Goal: Task Accomplishment & Management: Use online tool/utility

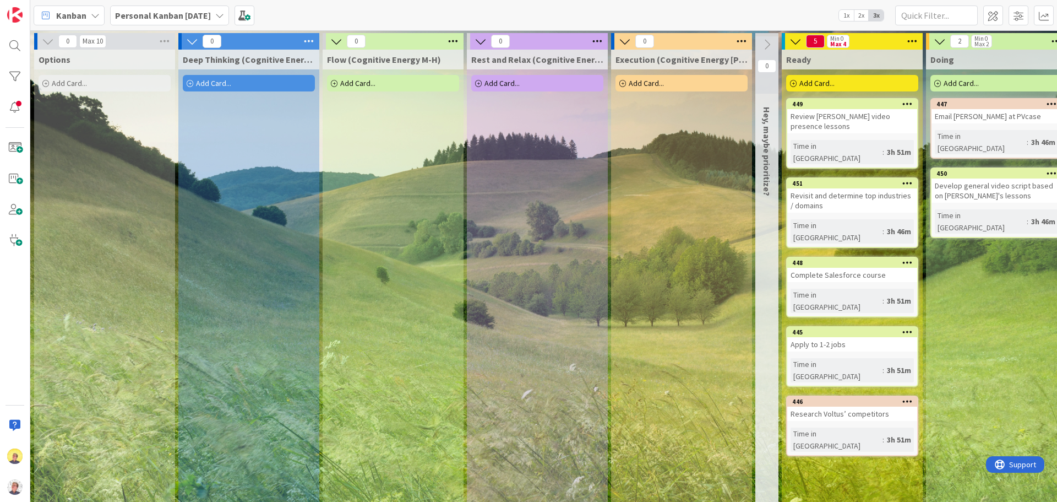
click at [393, 86] on div "Add Card..." at bounding box center [393, 83] width 132 height 17
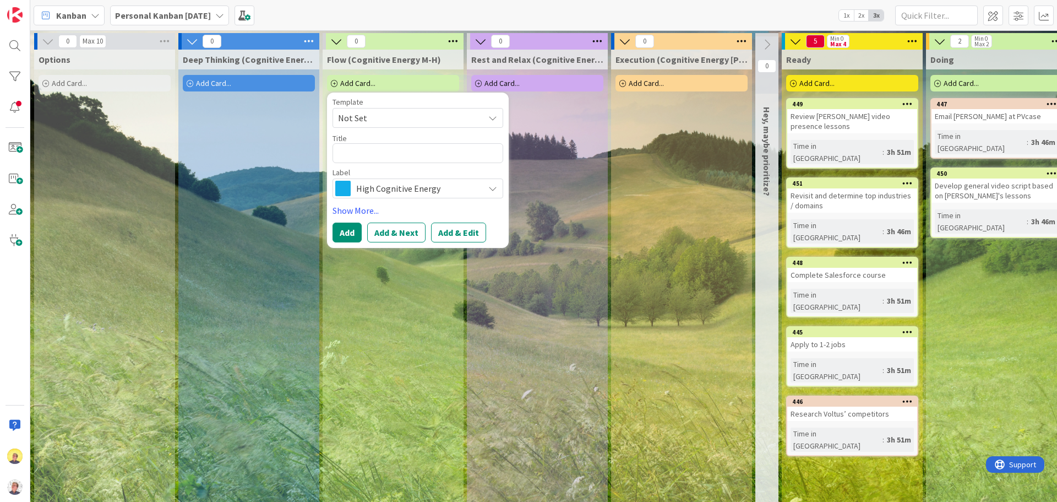
type textarea "x"
type textarea "C"
type textarea "x"
type textarea "Cal"
type textarea "x"
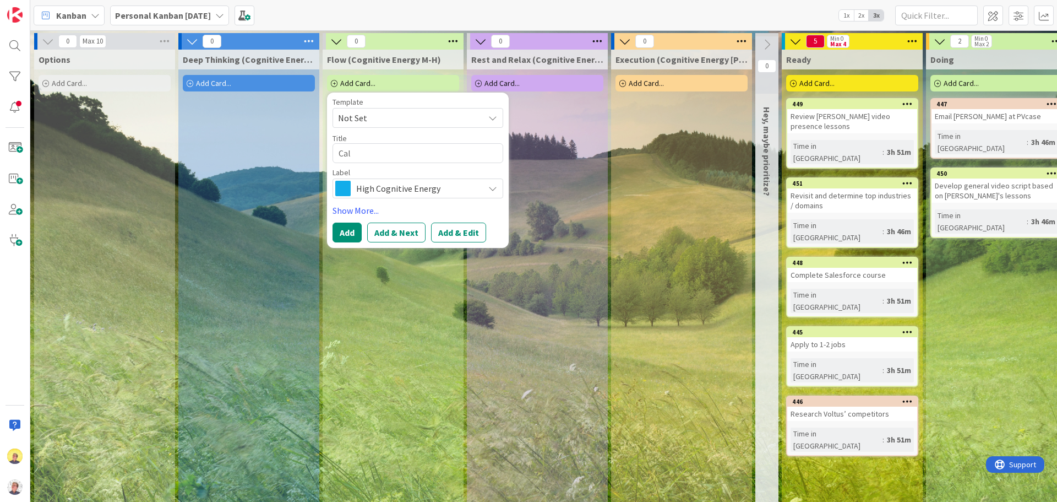
type textarea "Call"
type textarea "x"
type textarea "Call"
type textarea "x"
type textarea "Call w"
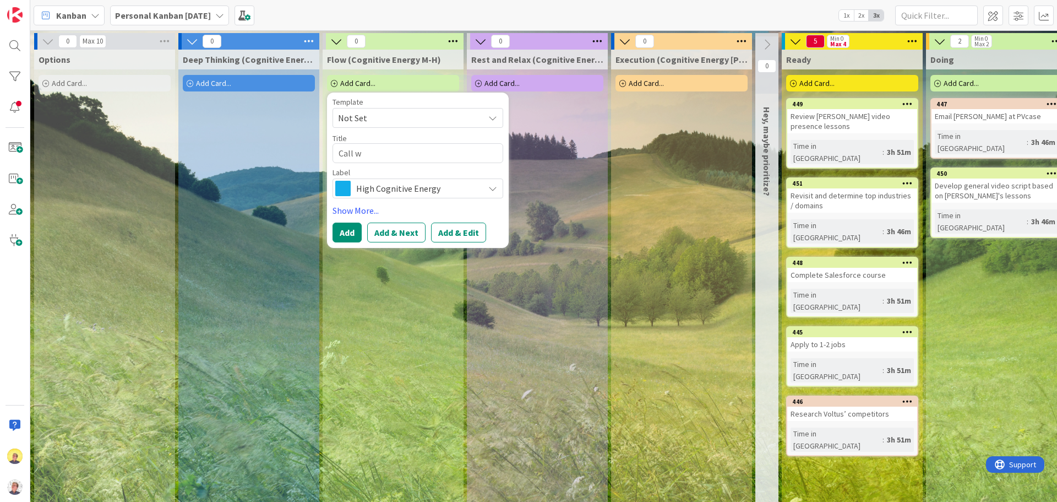
type textarea "x"
type textarea "Call wih"
type textarea "x"
type textarea "Call wiht"
type textarea "x"
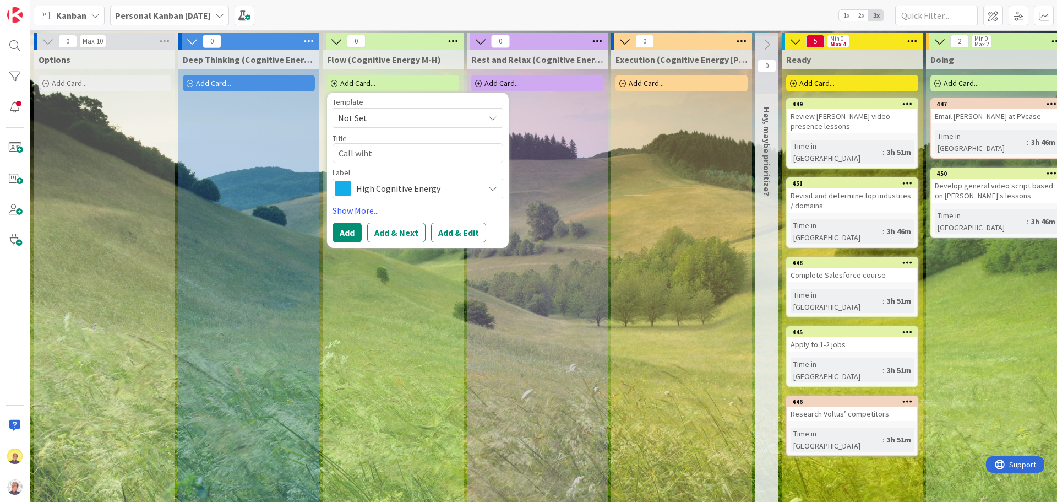
type textarea "Call wiht"
type textarea "x"
type textarea "Call wiht B"
type textarea "x"
type textarea "Call wiht"
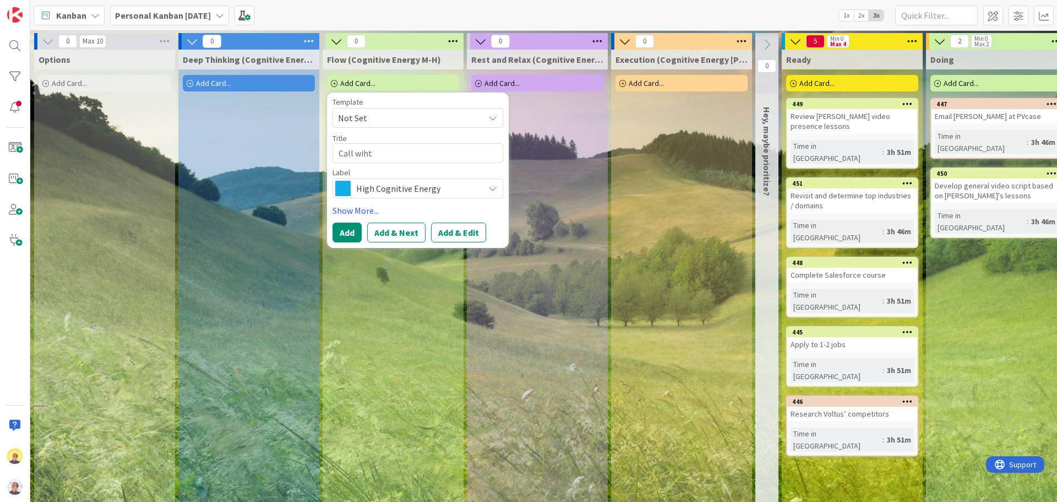
type textarea "x"
type textarea "Call wiht"
type textarea "x"
type textarea "Call wih"
type textarea "x"
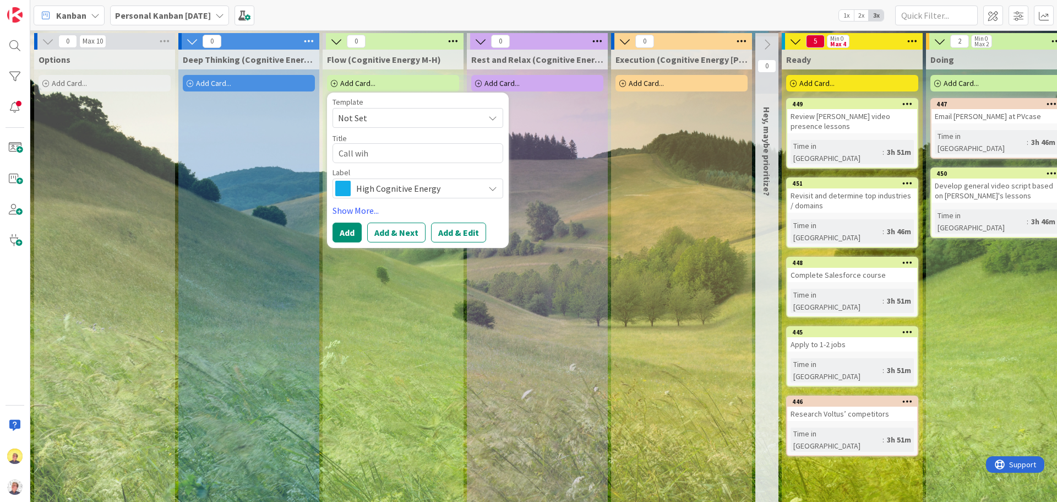
type textarea "Call wi"
type textarea "x"
type textarea "Call wit"
type textarea "x"
type textarea "Call with"
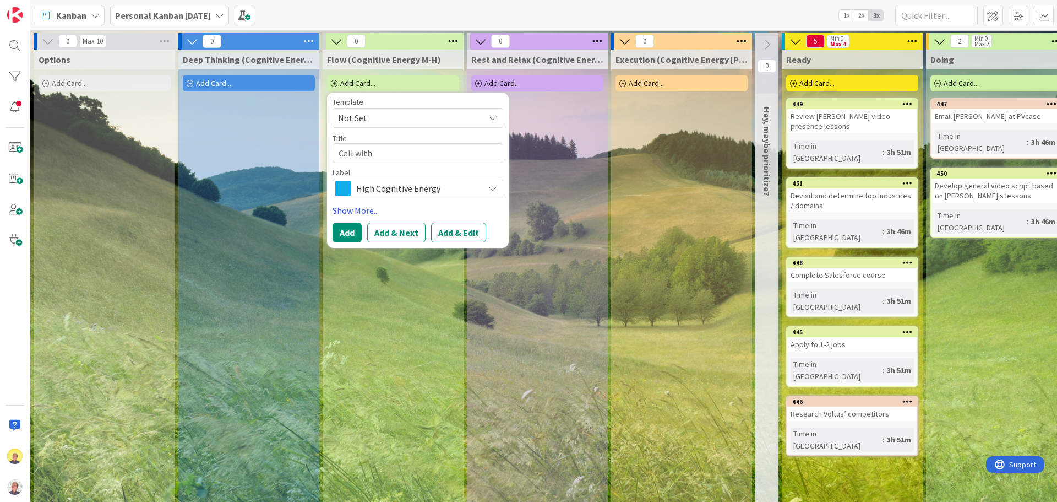
type textarea "x"
type textarea "Call with"
type textarea "x"
type textarea "Call with B"
type textarea "x"
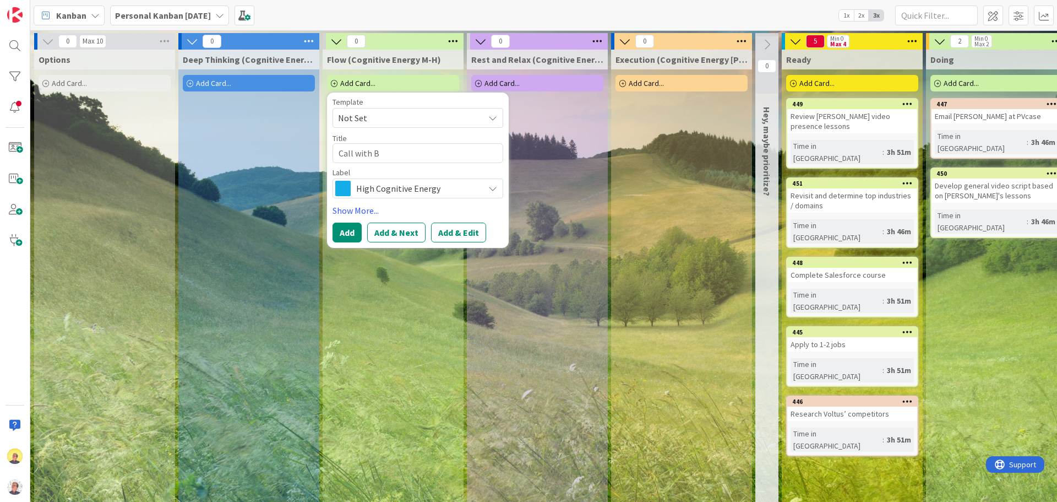
type textarea "Call with Br"
type textarea "x"
type textarea "Call with Brn"
type textarea "x"
type textarea "Call with Br"
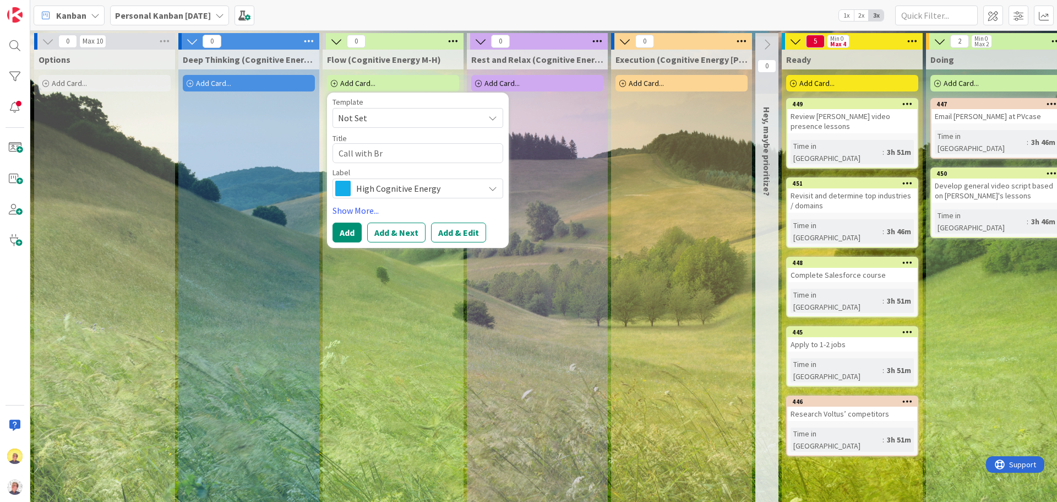
type textarea "x"
type textarea "Call with Bre"
type textarea "x"
type textarea "Call with Bren"
type textarea "x"
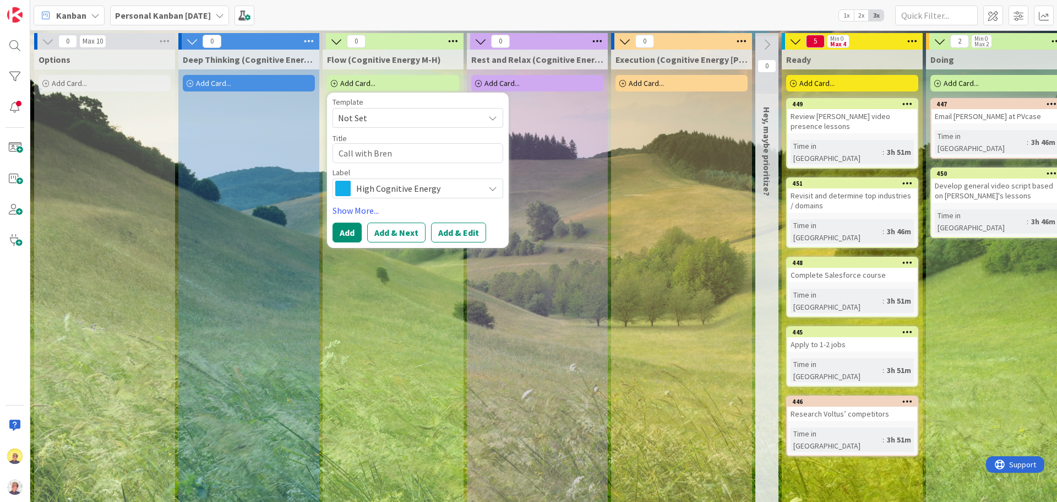
type textarea "Call with Brend"
type textarea "x"
type textarea "Call with [PERSON_NAME]"
click at [350, 237] on button "Add" at bounding box center [347, 232] width 29 height 20
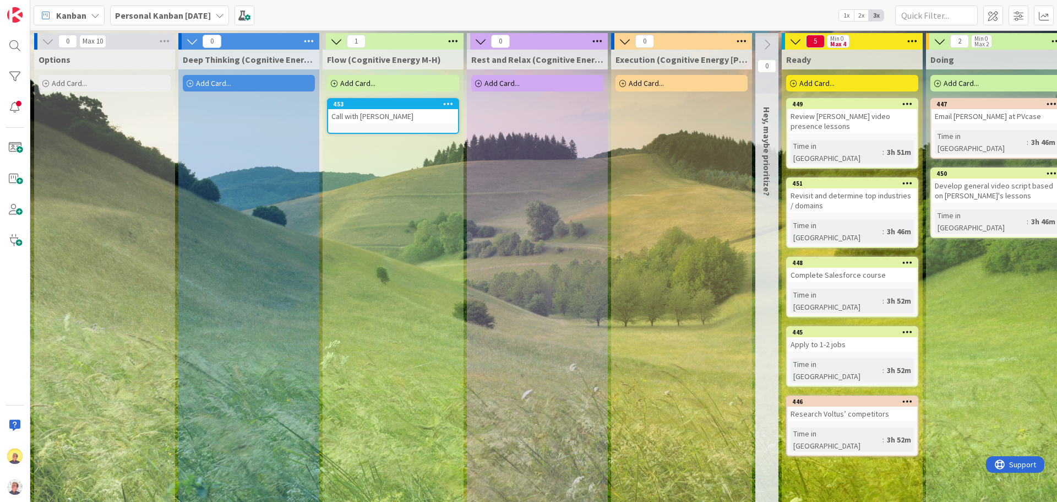
click at [400, 113] on div "Call with [PERSON_NAME]" at bounding box center [393, 116] width 130 height 14
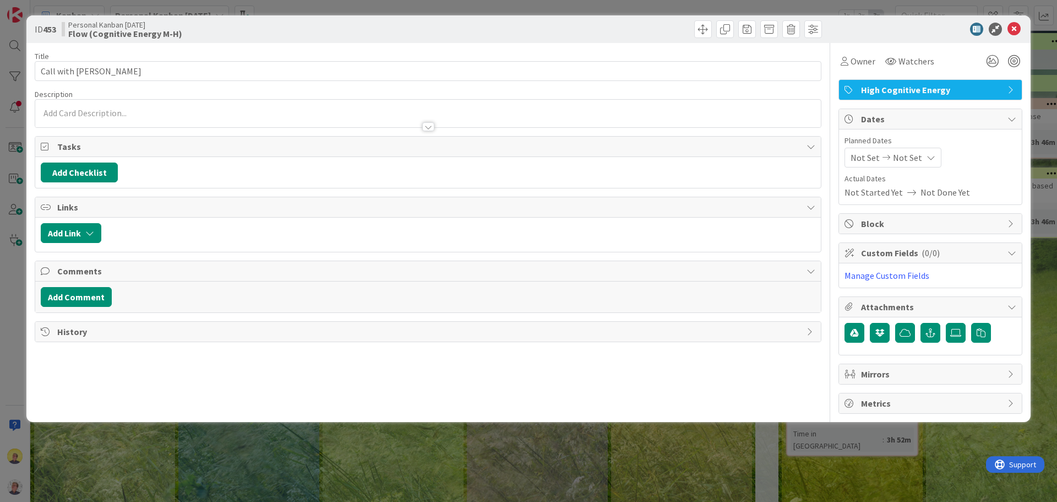
click at [904, 95] on span "High Cognitive Energy" at bounding box center [931, 89] width 141 height 13
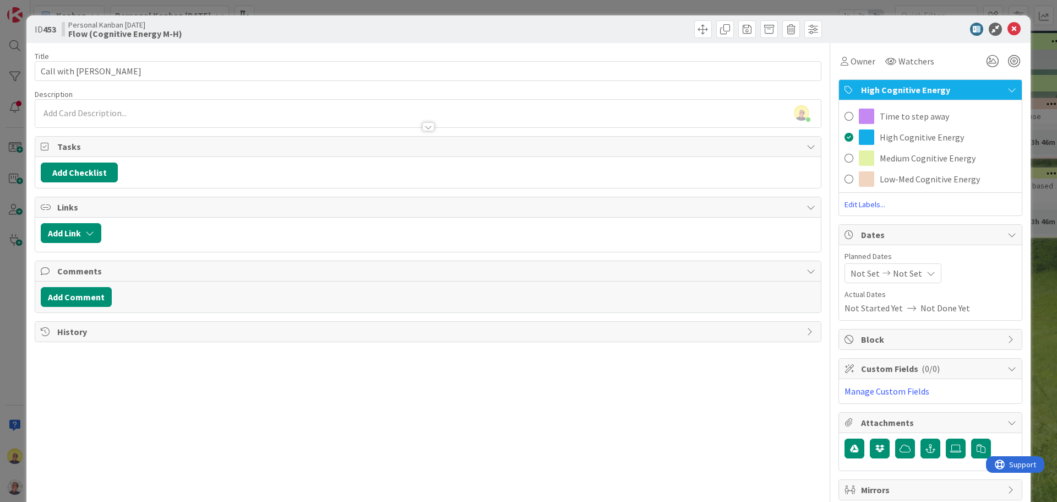
click at [893, 157] on span "Medium Cognitive Energy" at bounding box center [928, 157] width 96 height 13
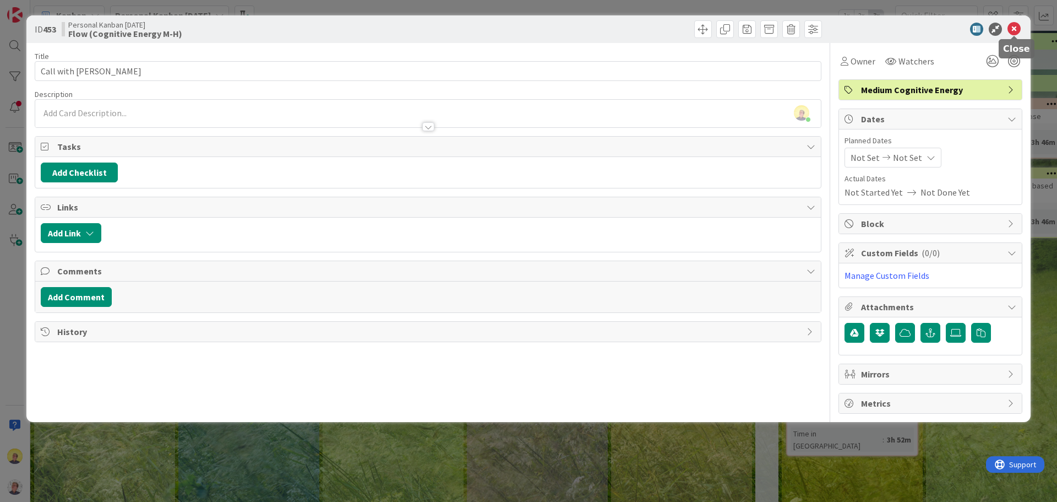
click at [1013, 28] on icon at bounding box center [1013, 29] width 13 height 13
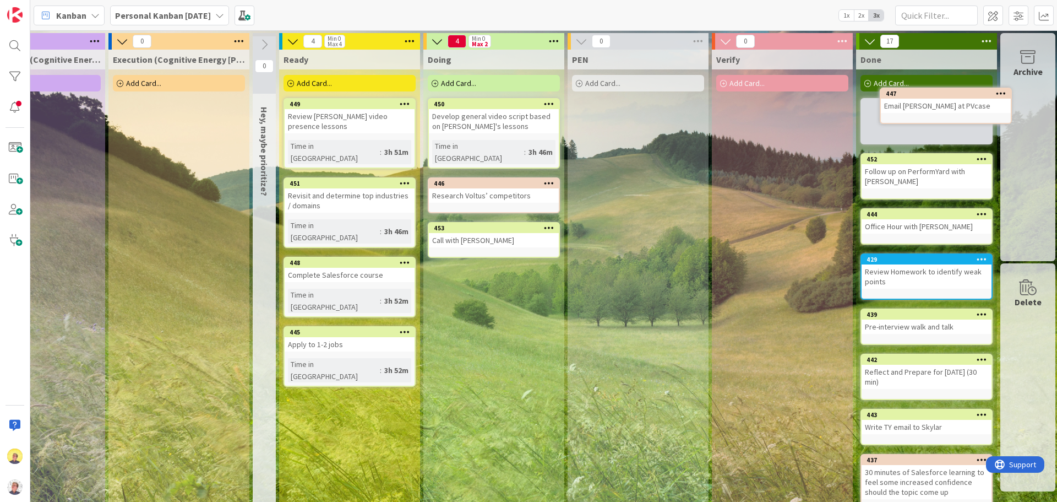
scroll to position [0, 513]
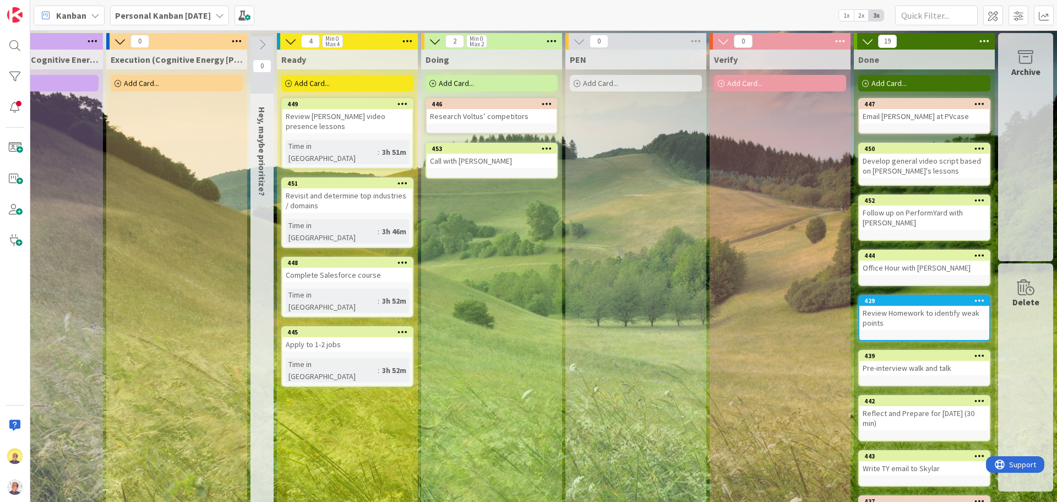
click at [891, 168] on div "Develop general video script based on [PERSON_NAME]'s lessons" at bounding box center [924, 166] width 130 height 24
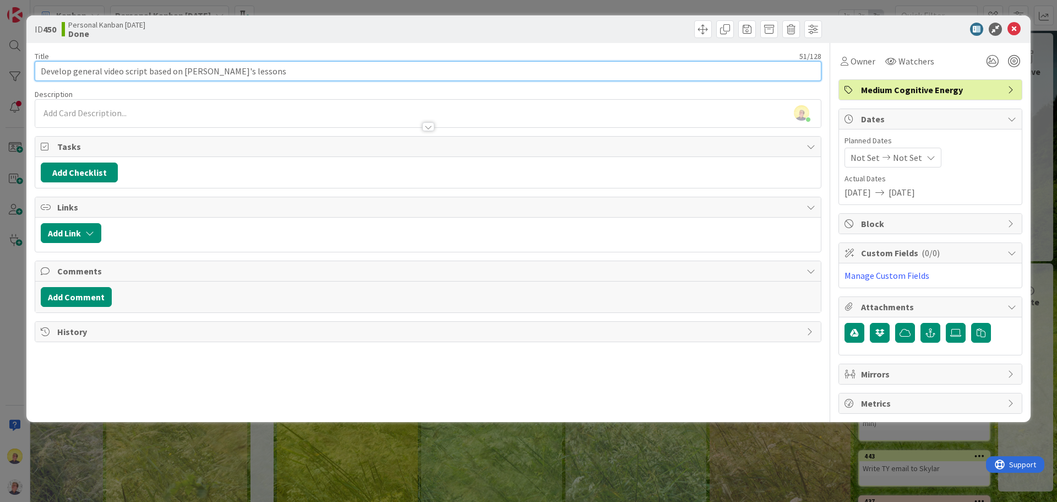
drag, startPoint x: 181, startPoint y: 71, endPoint x: 230, endPoint y: 70, distance: 49.5
click at [230, 70] on input "Develop general video script based on [PERSON_NAME]'s lessons" at bounding box center [428, 71] width 787 height 20
type input "Develop general video script based on CAT guide"
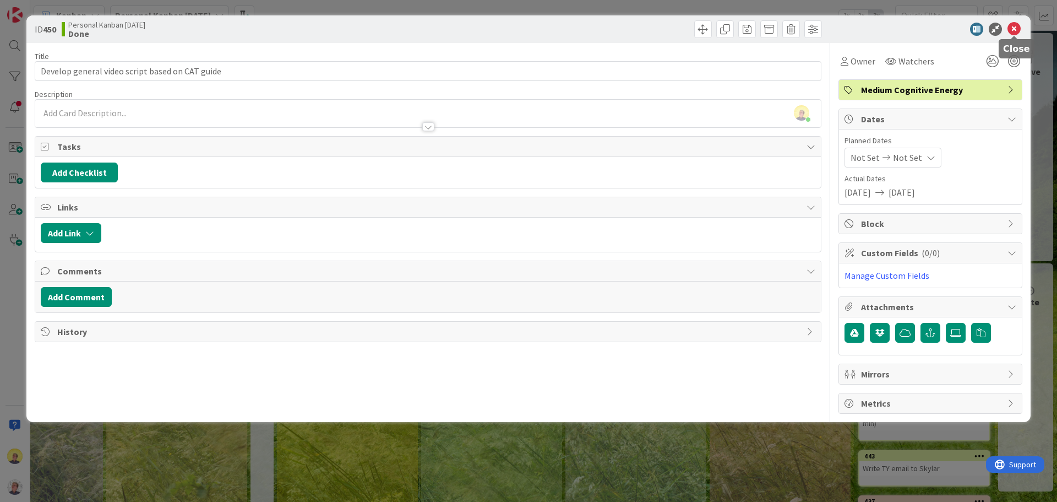
click at [1013, 33] on icon at bounding box center [1013, 29] width 13 height 13
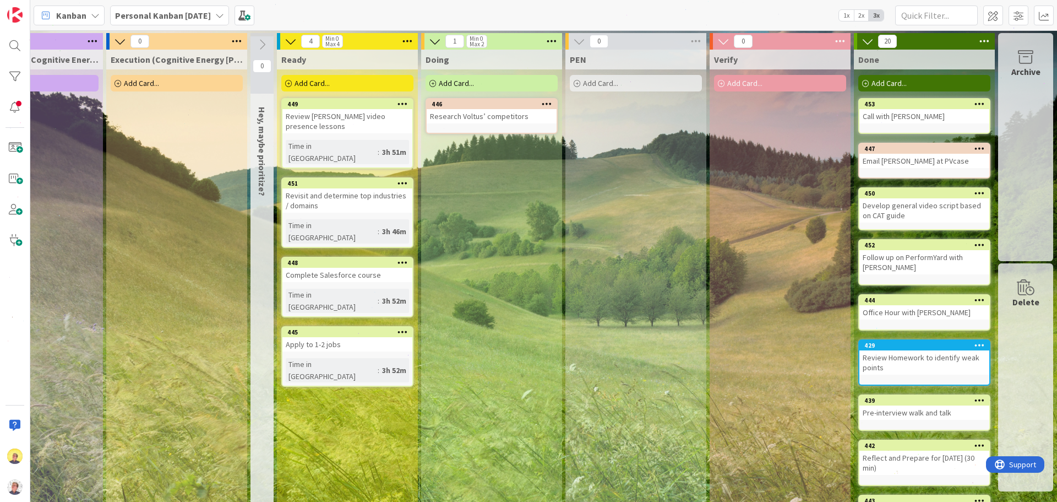
click at [884, 122] on div "Call with [PERSON_NAME]" at bounding box center [924, 116] width 130 height 14
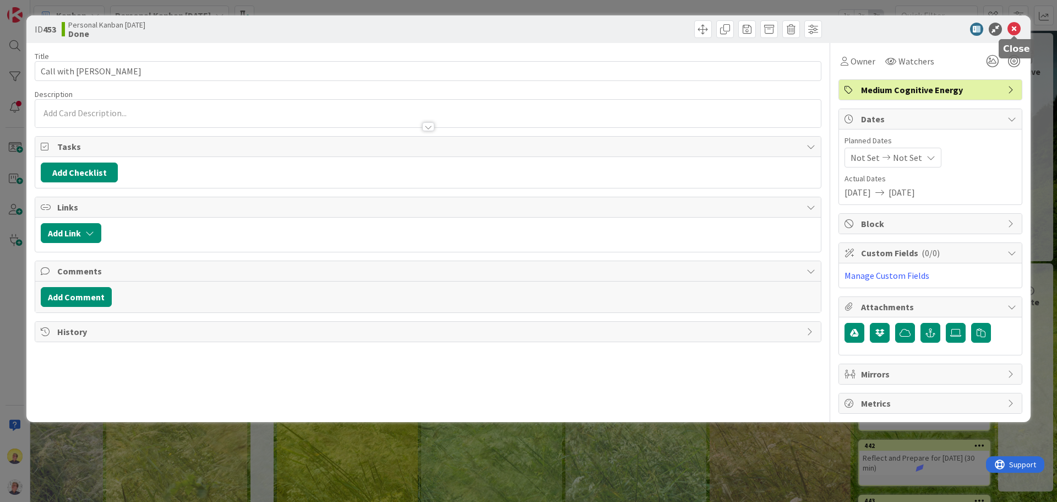
click at [1014, 31] on icon at bounding box center [1013, 29] width 13 height 13
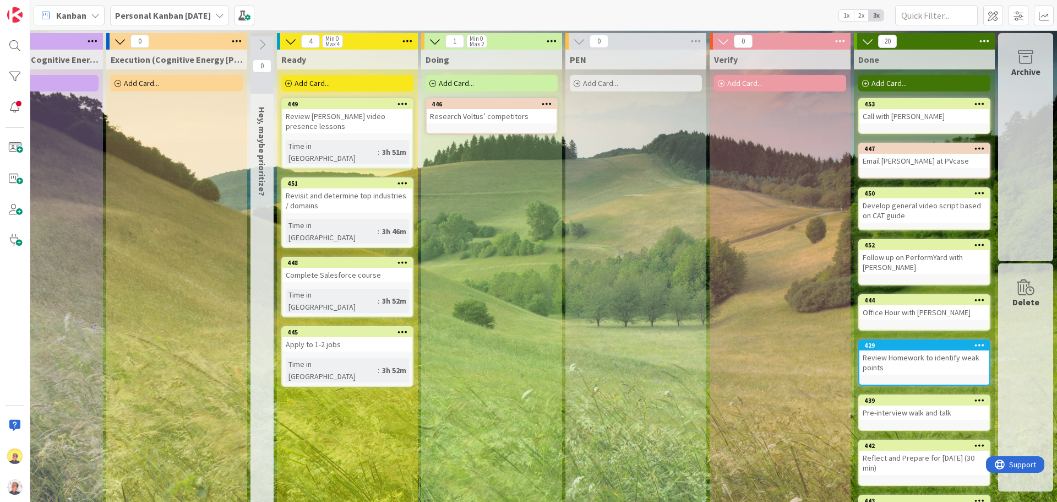
click at [340, 126] on div "Review [PERSON_NAME] video presence lessons" at bounding box center [347, 121] width 130 height 24
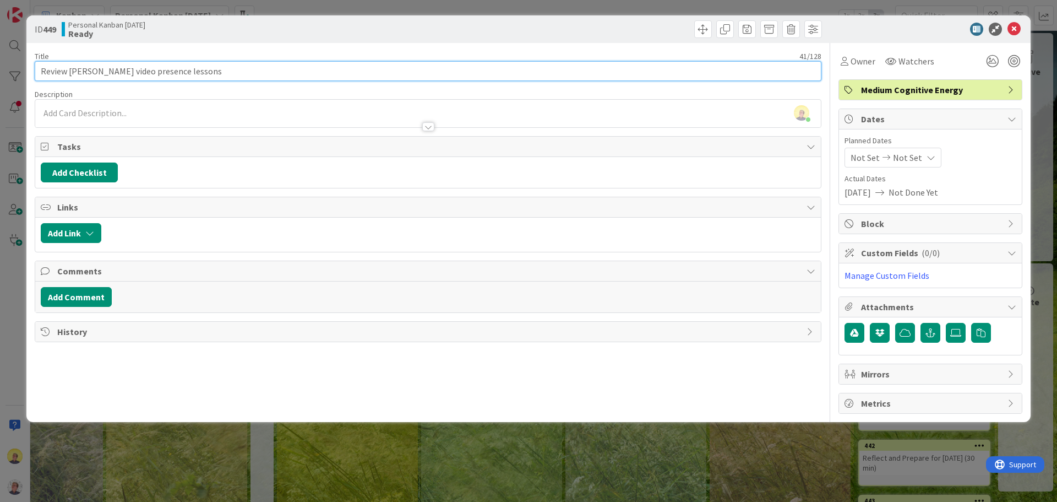
click at [332, 78] on input "Review [PERSON_NAME] video presence lessons" at bounding box center [428, 71] width 787 height 20
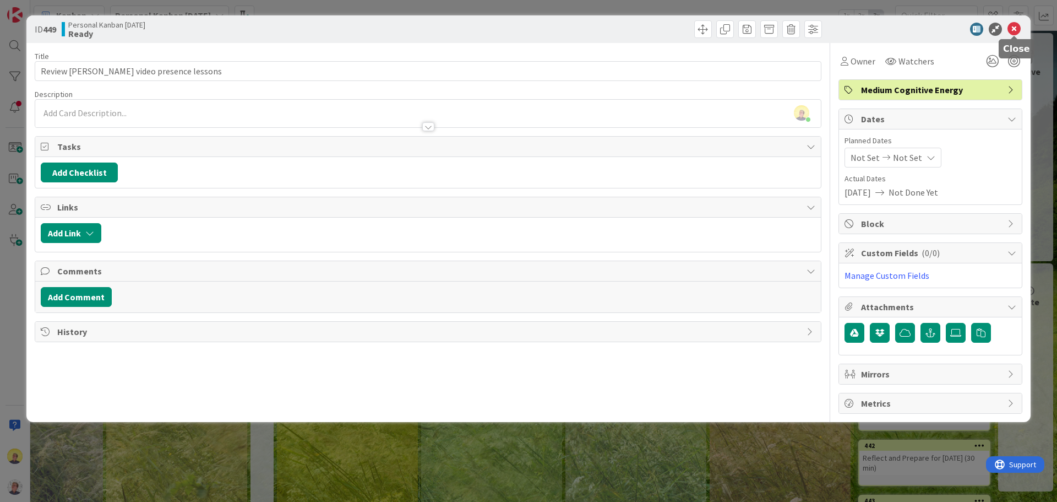
click at [1010, 30] on icon at bounding box center [1013, 29] width 13 height 13
